Goal: Find specific fact: Find specific fact

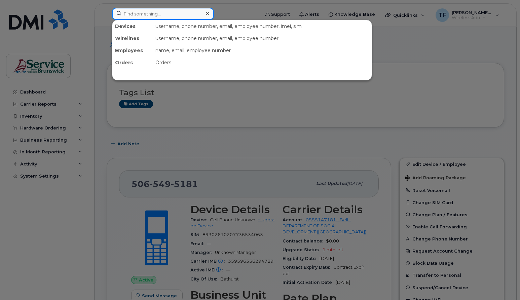
click at [163, 15] on input at bounding box center [163, 14] width 102 height 12
paste input "5062597661"
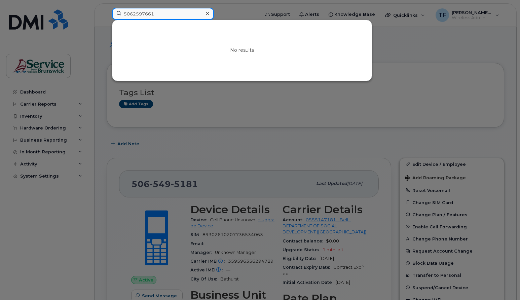
click at [149, 13] on input "5062597661" at bounding box center [163, 14] width 102 height 12
paste input "5661717"
click at [144, 15] on input "5065661717" at bounding box center [163, 14] width 102 height 12
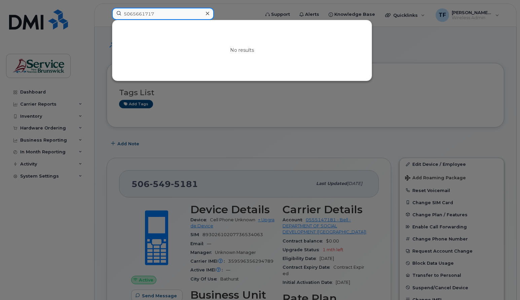
paste input "4576954"
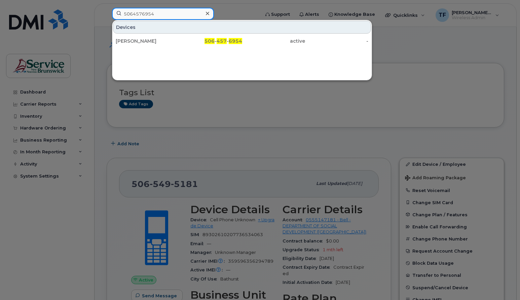
click at [150, 15] on input "5064576954" at bounding box center [163, 14] width 102 height 12
click at [144, 12] on input "5064576954" at bounding box center [163, 14] width 102 height 12
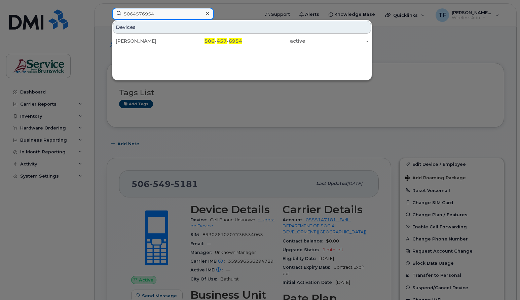
paste input "5661717"
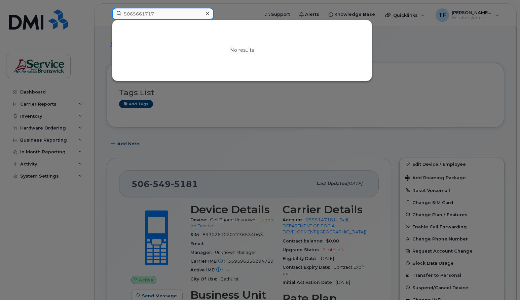
click at [166, 16] on input "5065661717" at bounding box center [163, 14] width 102 height 12
click at [142, 16] on input "5065661717" at bounding box center [163, 14] width 102 height 12
paste input "4576954"
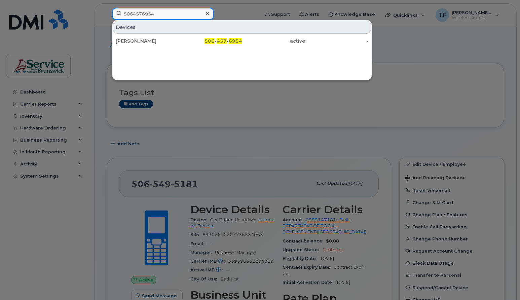
click at [141, 15] on input "5064576954" at bounding box center [163, 14] width 102 height 12
paste input "767214"
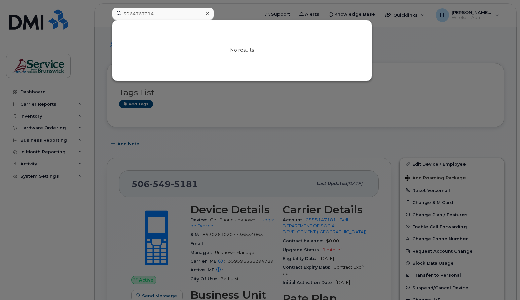
click at [170, 42] on div "No results" at bounding box center [242, 50] width 260 height 61
click at [144, 12] on input "5064767214" at bounding box center [163, 14] width 102 height 12
paste input "2597661"
type input "5062597661"
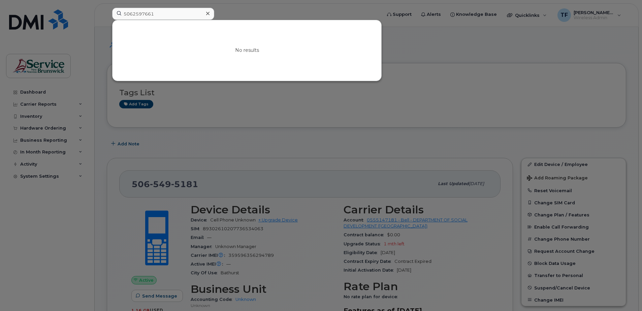
click at [361, 35] on div "No results" at bounding box center [246, 50] width 269 height 61
click at [436, 34] on div at bounding box center [321, 155] width 642 height 311
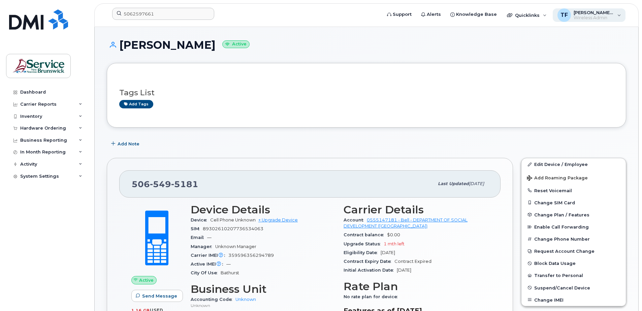
click at [520, 16] on div "TF [PERSON_NAME] (SD/DS) Wireless Admin" at bounding box center [588, 14] width 73 height 13
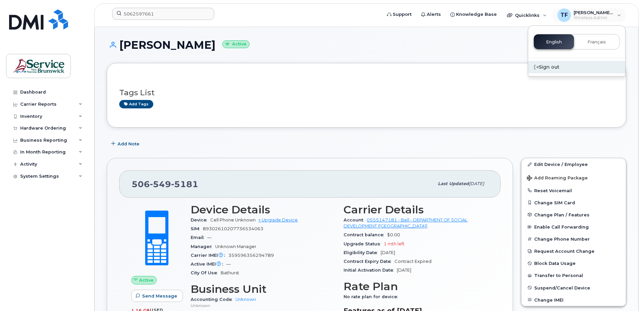
click at [520, 67] on div "Sign out" at bounding box center [576, 67] width 97 height 12
